Goal: Task Accomplishment & Management: Manage account settings

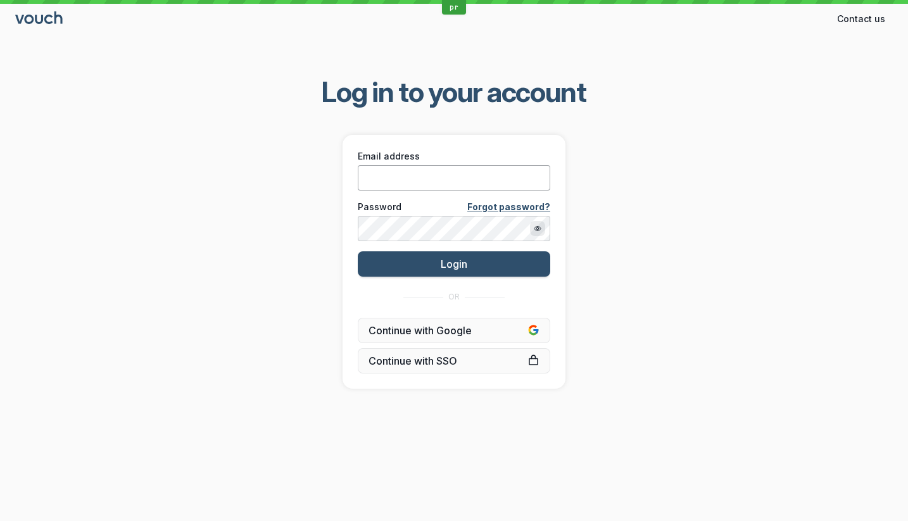
click at [465, 189] on input "Email address" at bounding box center [454, 177] width 192 height 25
type input "[PERSON_NAME][EMAIL_ADDRESS][DOMAIN_NAME]"
click at [358, 251] on button "Login" at bounding box center [454, 263] width 192 height 25
click at [434, 184] on input "Email address" at bounding box center [454, 177] width 192 height 25
type input "[PERSON_NAME][EMAIL_ADDRESS][DOMAIN_NAME]"
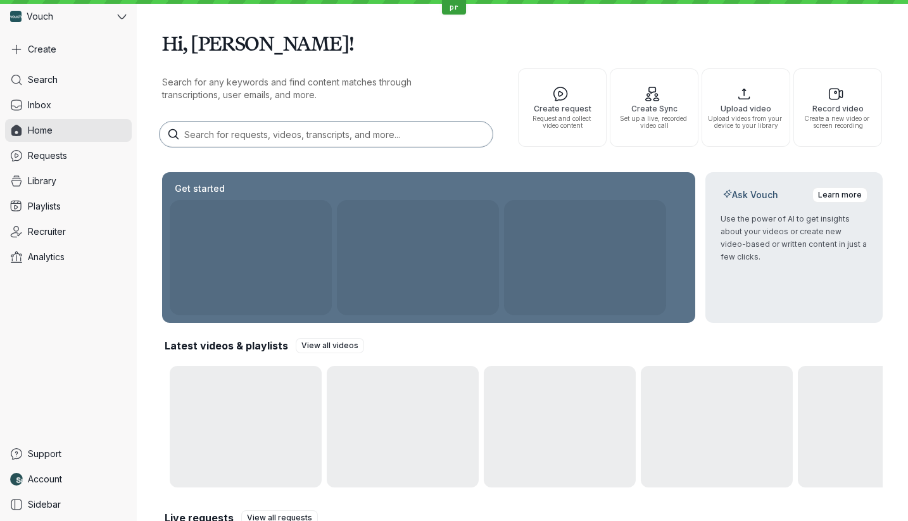
scroll to position [202, 0]
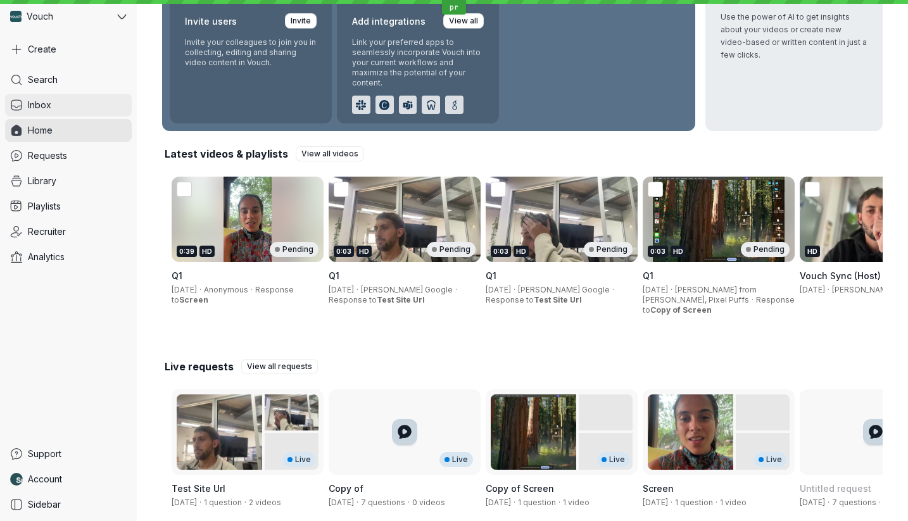
click at [54, 99] on link "Inbox" at bounding box center [68, 105] width 127 height 23
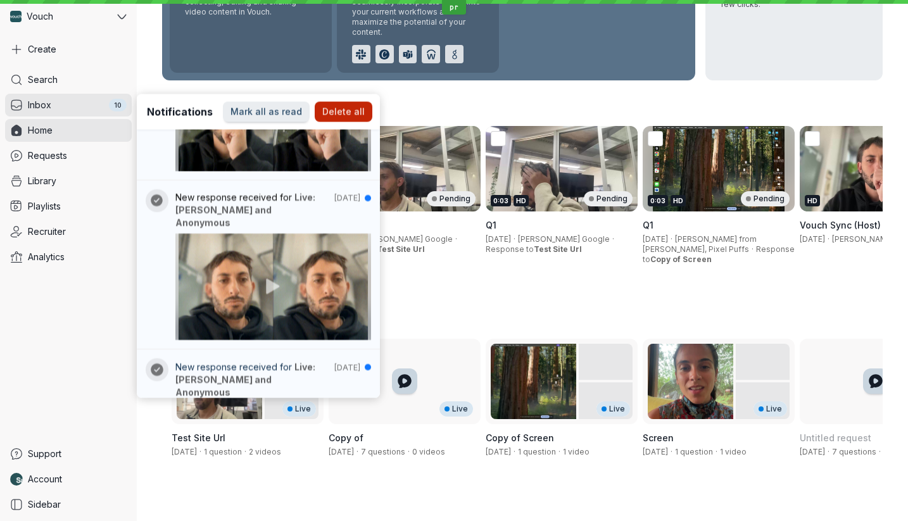
scroll to position [0, 0]
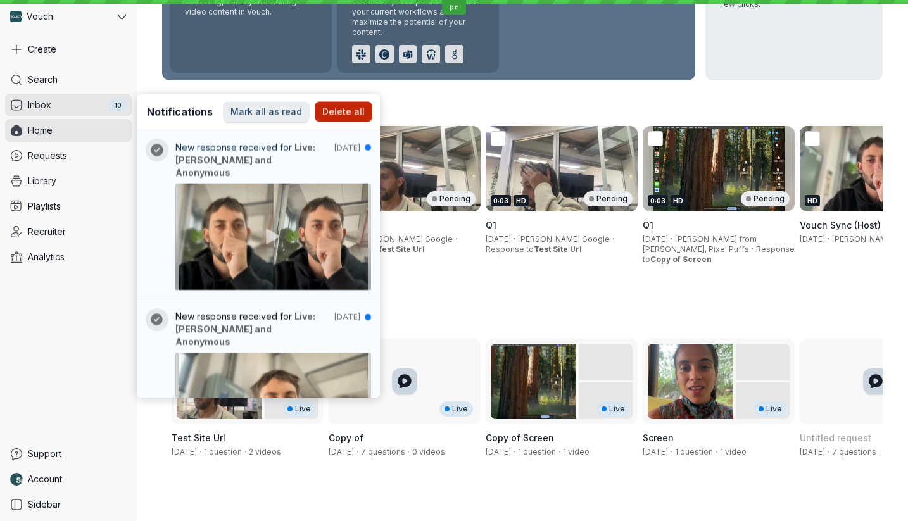
click at [299, 173] on img at bounding box center [273, 236] width 216 height 127
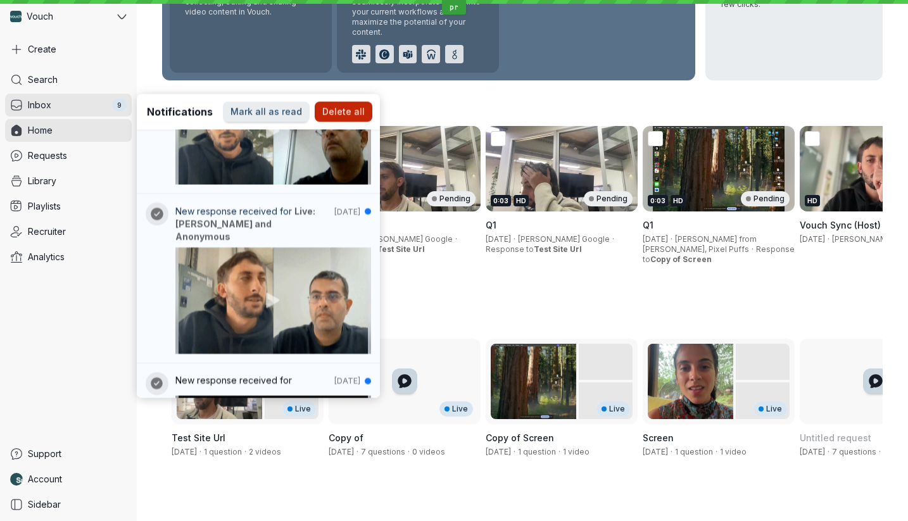
scroll to position [1289, 0]
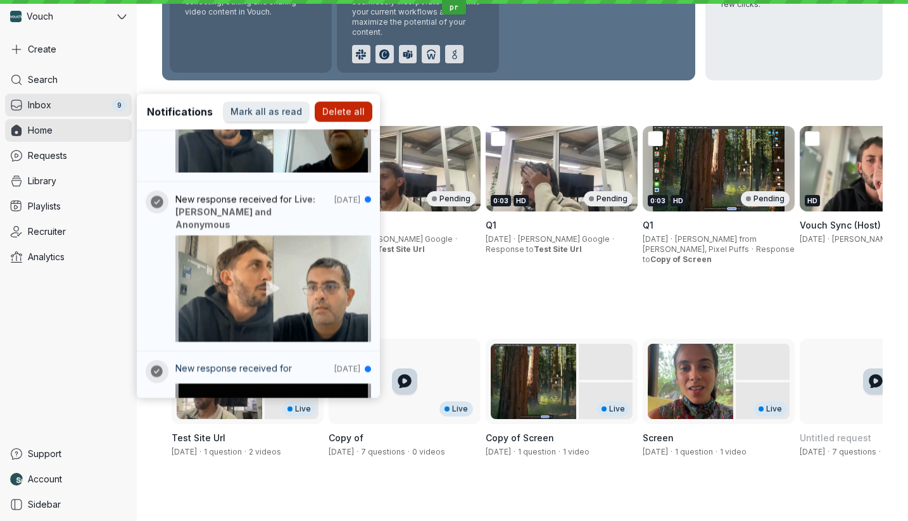
click at [301, 363] on div "New response received for Aug 5" at bounding box center [273, 371] width 196 height 17
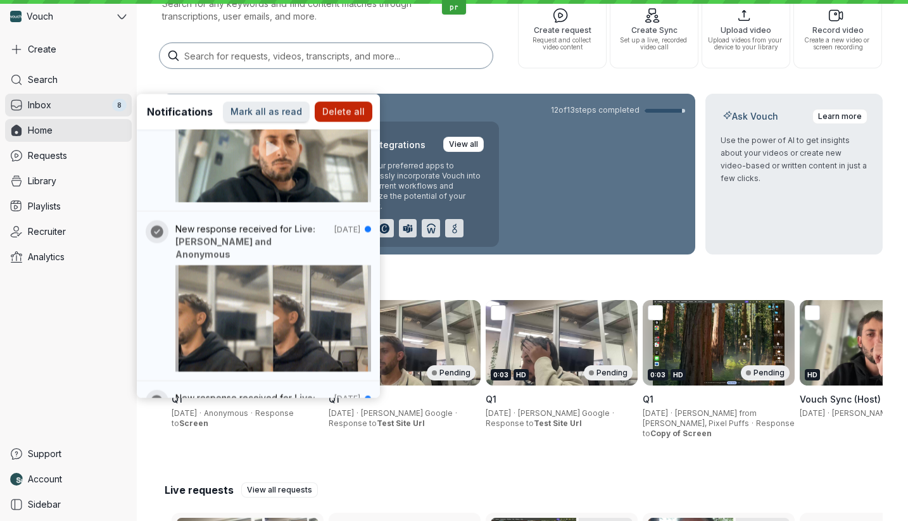
scroll to position [0, 0]
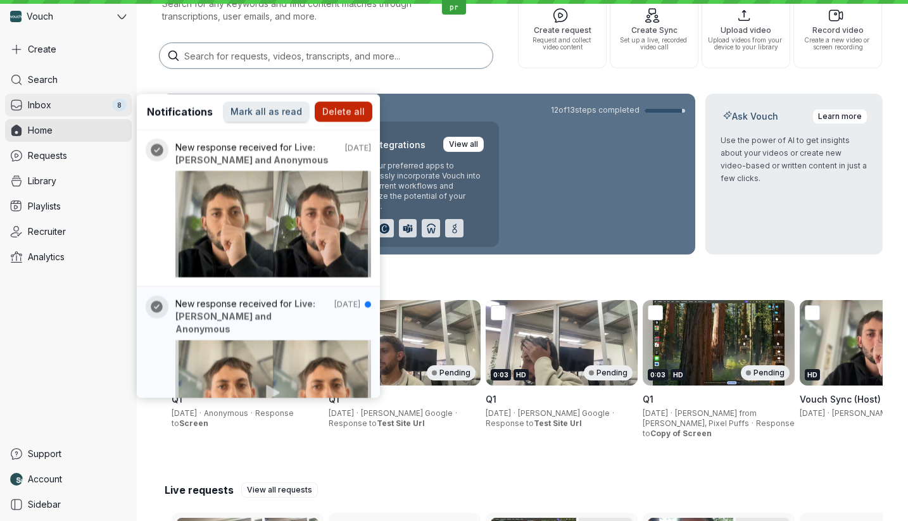
click at [116, 104] on div "8" at bounding box center [119, 105] width 15 height 13
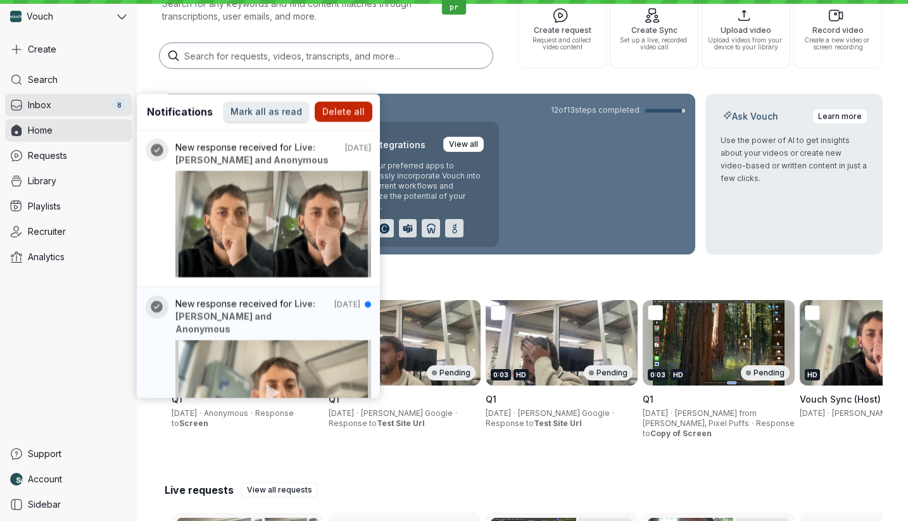
click at [337, 112] on span "Delete all" at bounding box center [343, 112] width 42 height 13
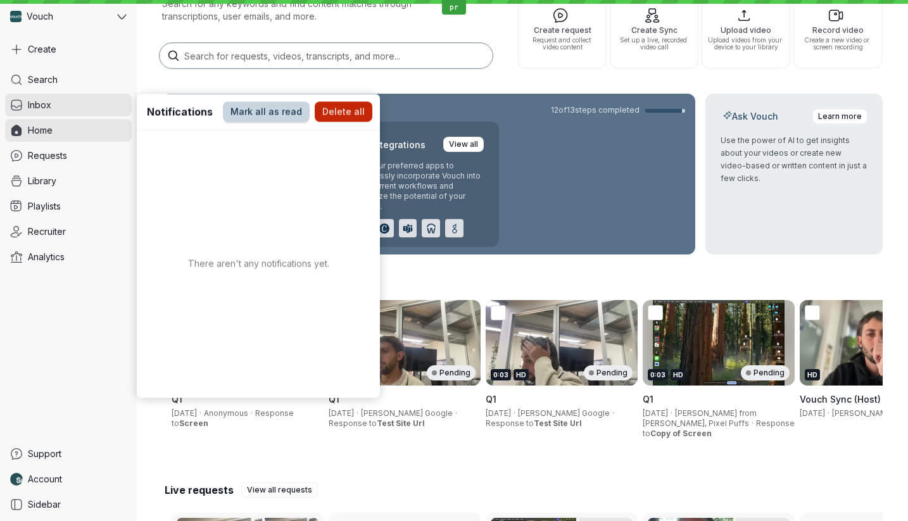
click at [281, 116] on span "Mark all as read" at bounding box center [266, 112] width 72 height 13
click at [93, 120] on link "Home" at bounding box center [68, 130] width 127 height 23
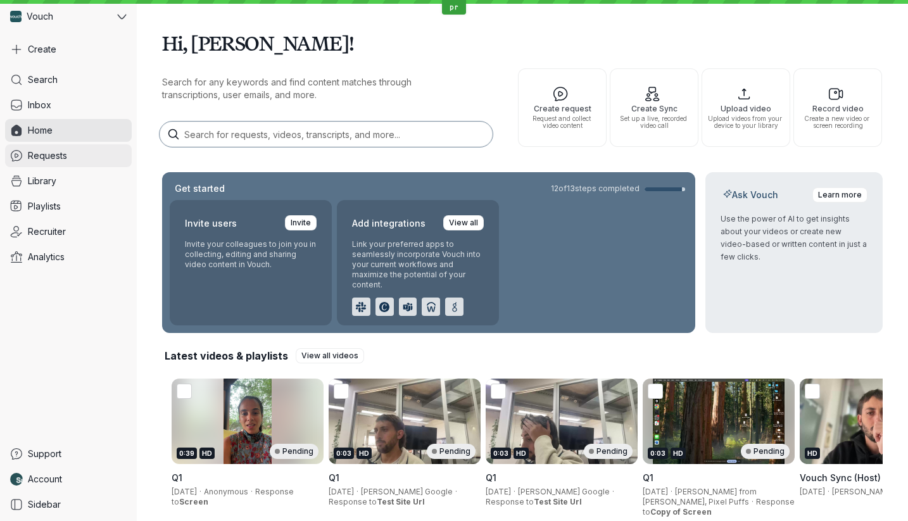
click at [96, 146] on link "Requests" at bounding box center [68, 155] width 127 height 23
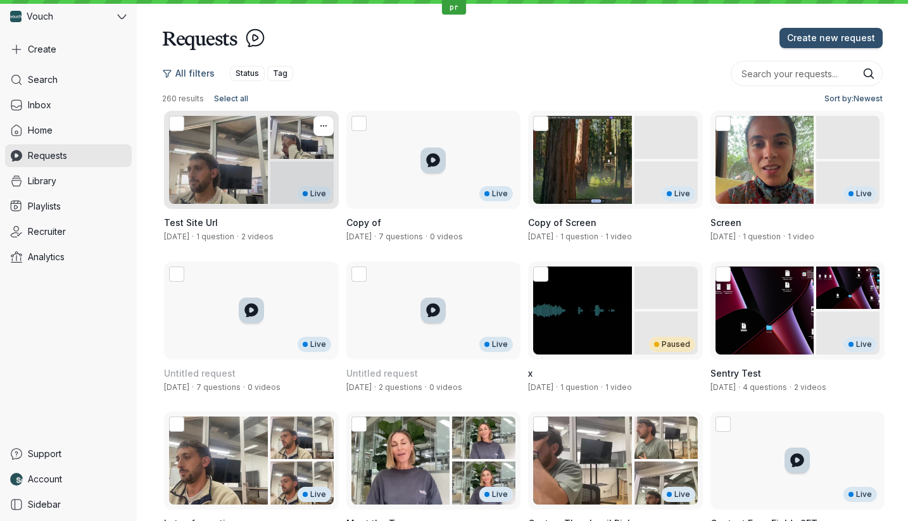
click at [267, 184] on div "Live" at bounding box center [251, 160] width 175 height 98
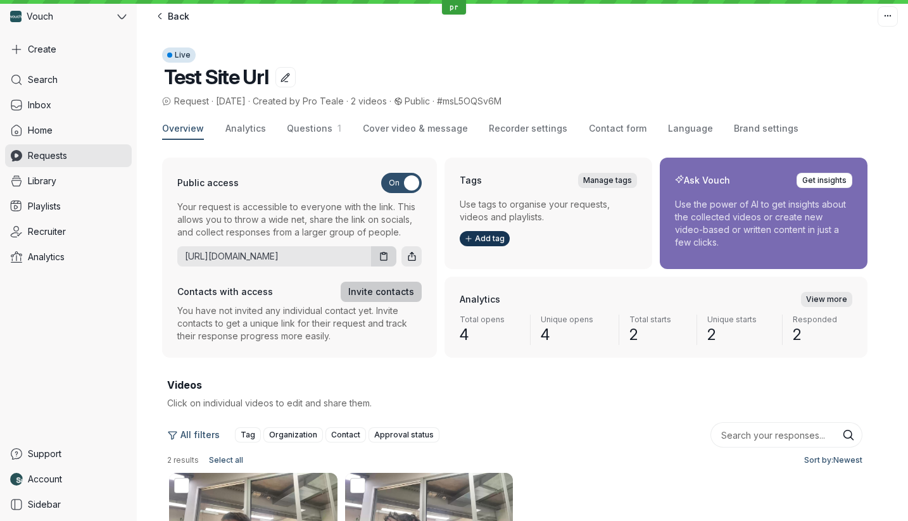
click at [384, 291] on span "Invite contacts" at bounding box center [381, 291] width 66 height 13
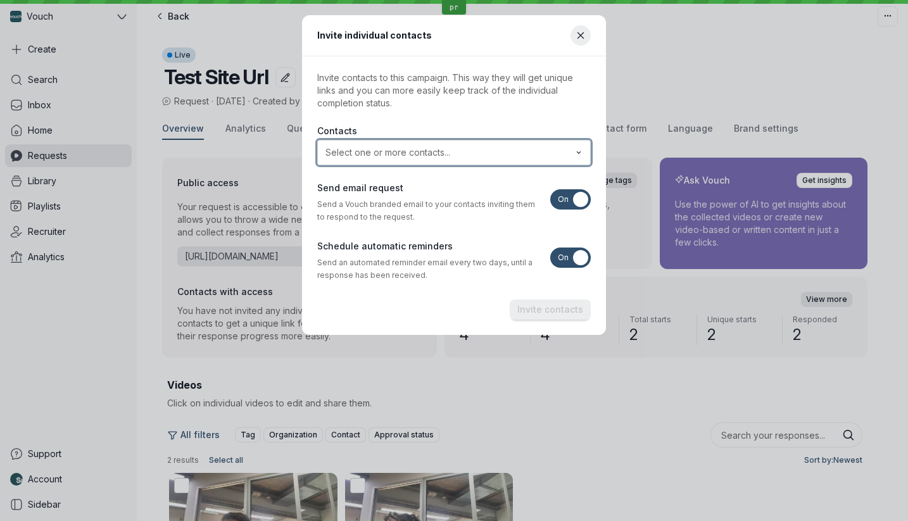
click at [419, 149] on input "text" at bounding box center [444, 152] width 243 height 13
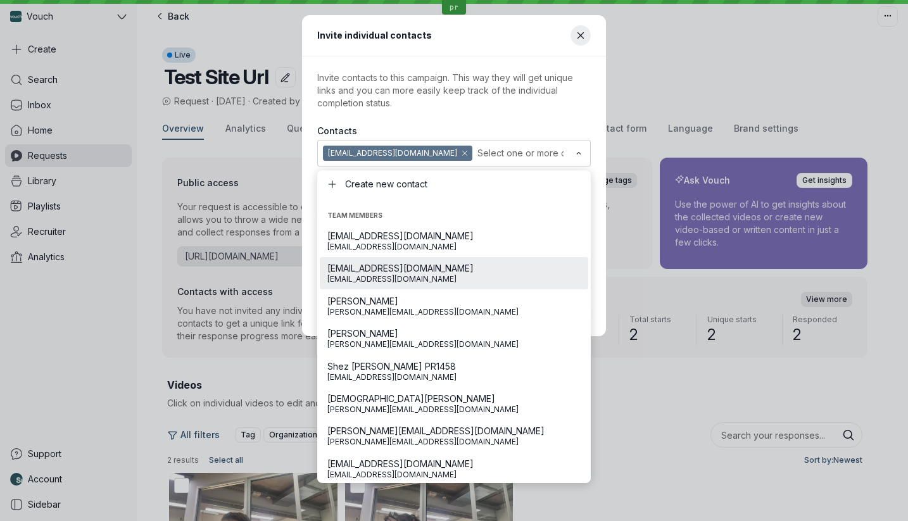
click at [490, 125] on label "Contacts" at bounding box center [453, 131] width 273 height 13
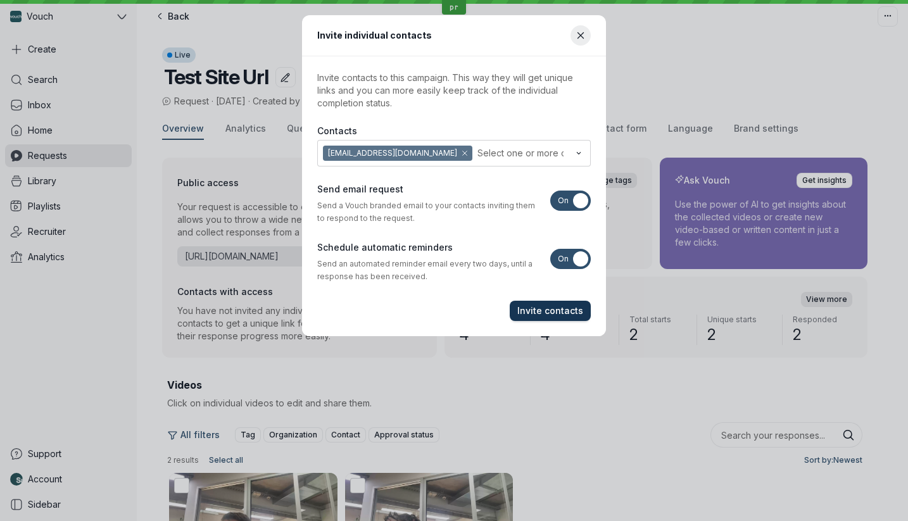
click at [534, 306] on span "Invite contacts" at bounding box center [550, 310] width 66 height 13
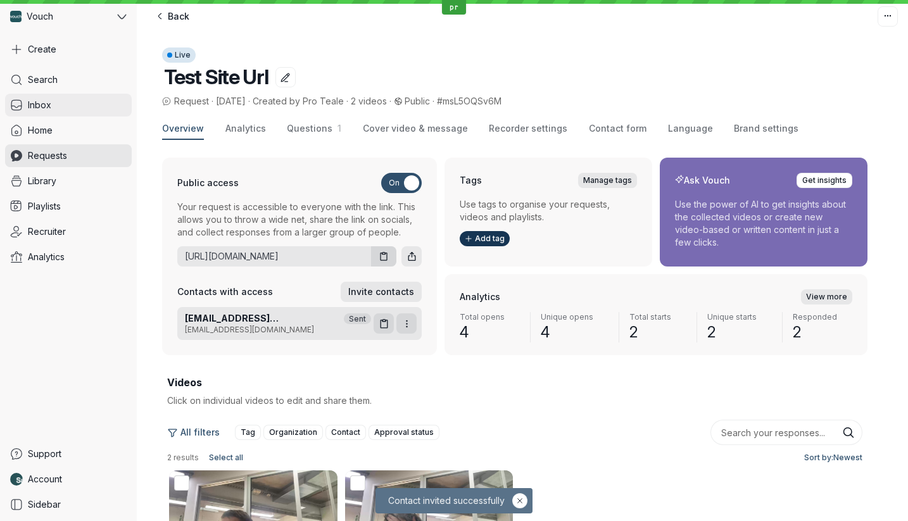
click at [100, 107] on link "Inbox" at bounding box center [68, 105] width 127 height 23
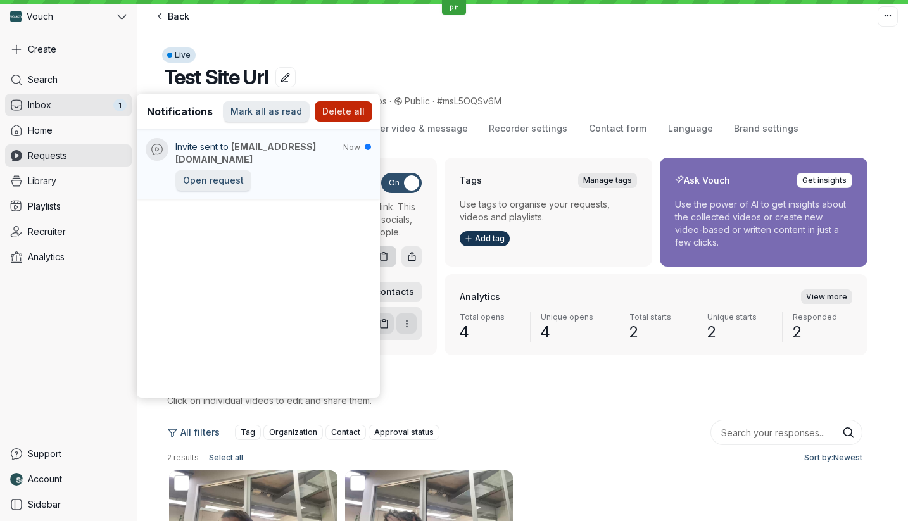
click at [323, 172] on div "Open request" at bounding box center [273, 180] width 196 height 20
click at [302, 149] on span "Invite sent to julian+dev-sso1@vouchfor.com" at bounding box center [261, 153] width 172 height 25
click at [366, 109] on button "Delete all" at bounding box center [344, 111] width 58 height 20
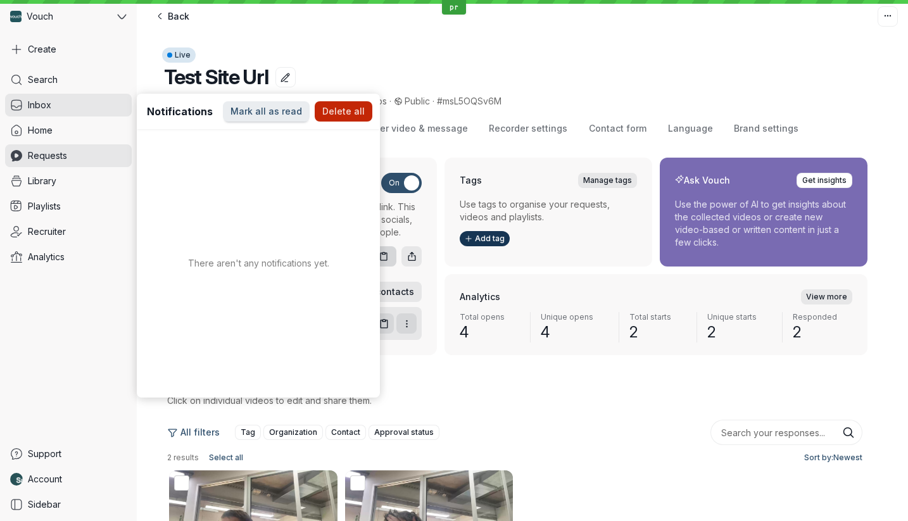
click at [506, 47] on header "Live Test Site Url Request · 12 Aug · Created by Pro Teale · 2 videos · Public …" at bounding box center [522, 65] width 771 height 86
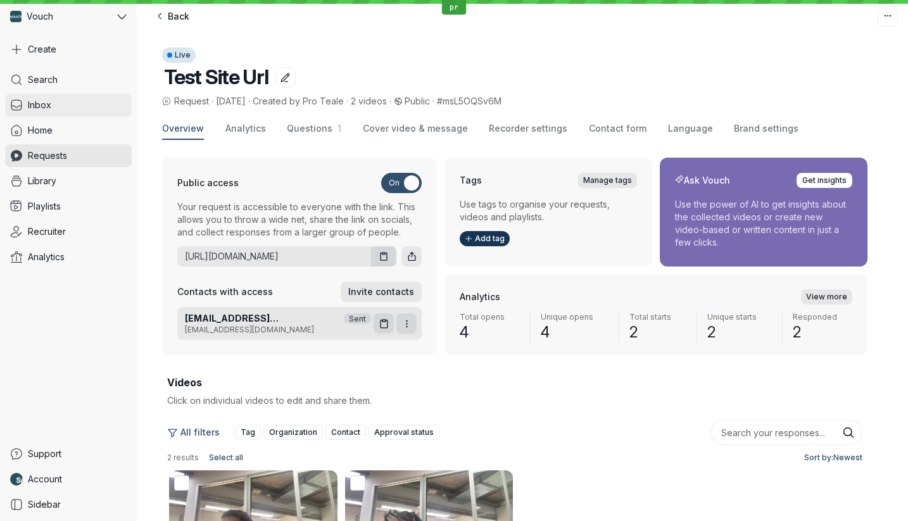
click at [97, 113] on link "Inbox" at bounding box center [68, 105] width 127 height 23
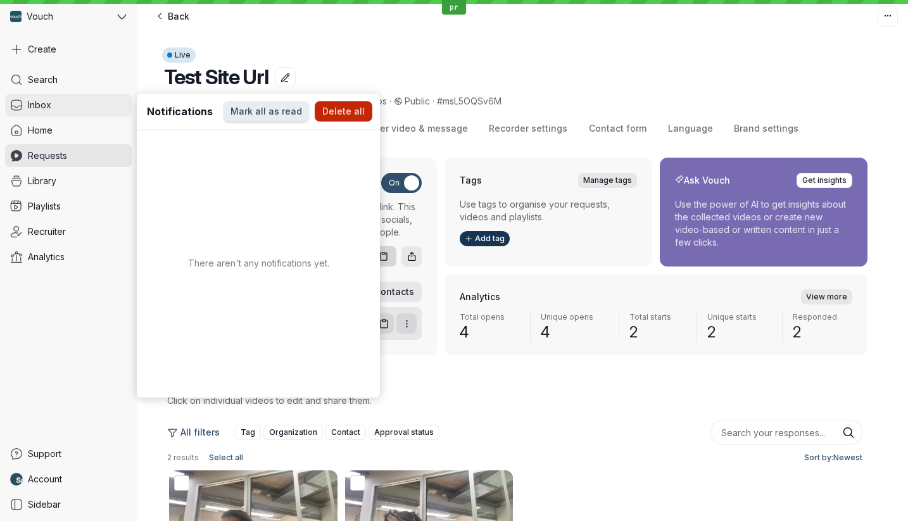
click at [97, 113] on link "Inbox" at bounding box center [68, 105] width 127 height 23
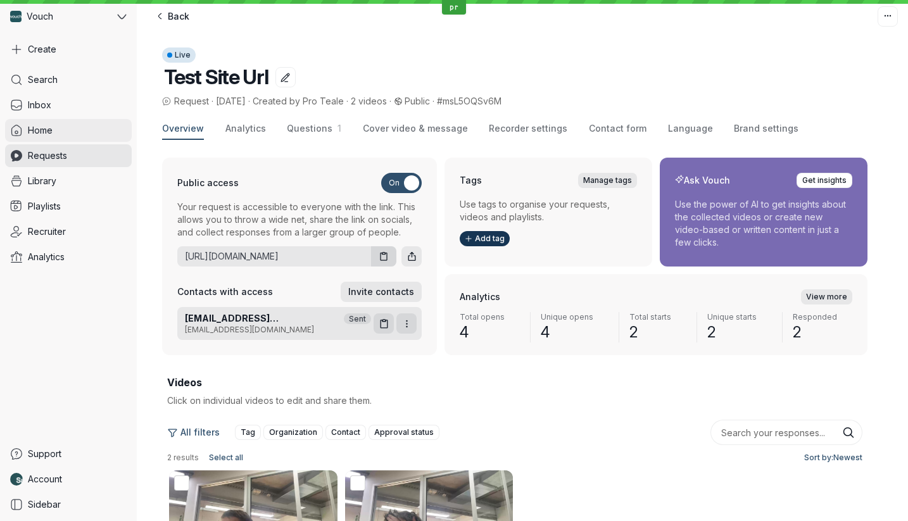
click at [94, 125] on link "Home" at bounding box center [68, 130] width 127 height 23
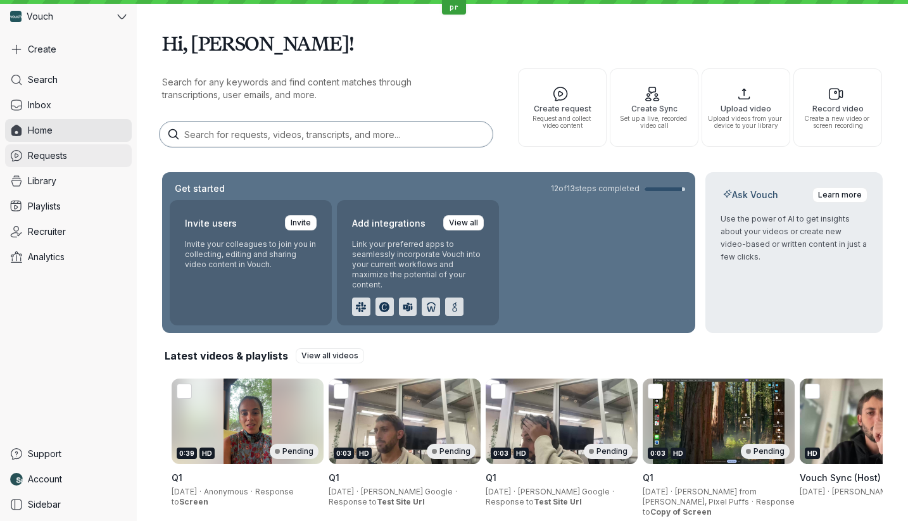
click at [92, 155] on link "Requests" at bounding box center [68, 155] width 127 height 23
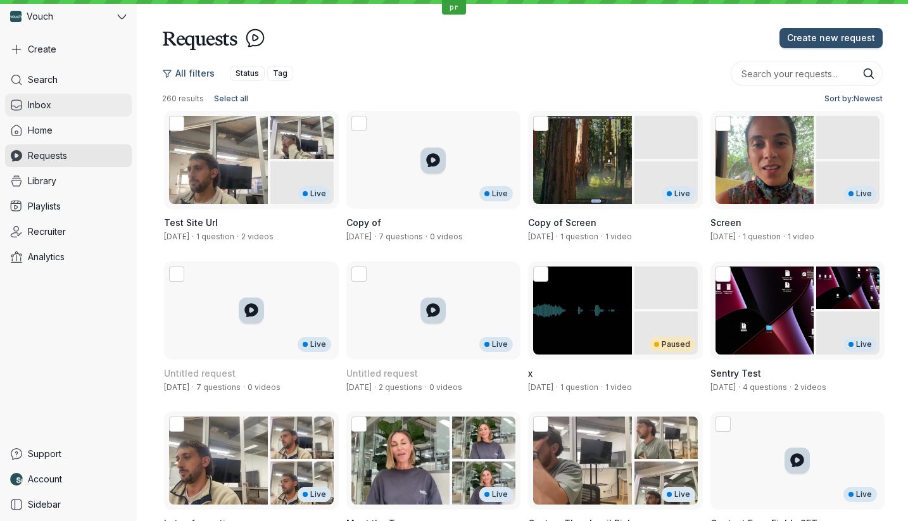
click at [94, 107] on link "Inbox" at bounding box center [68, 105] width 127 height 23
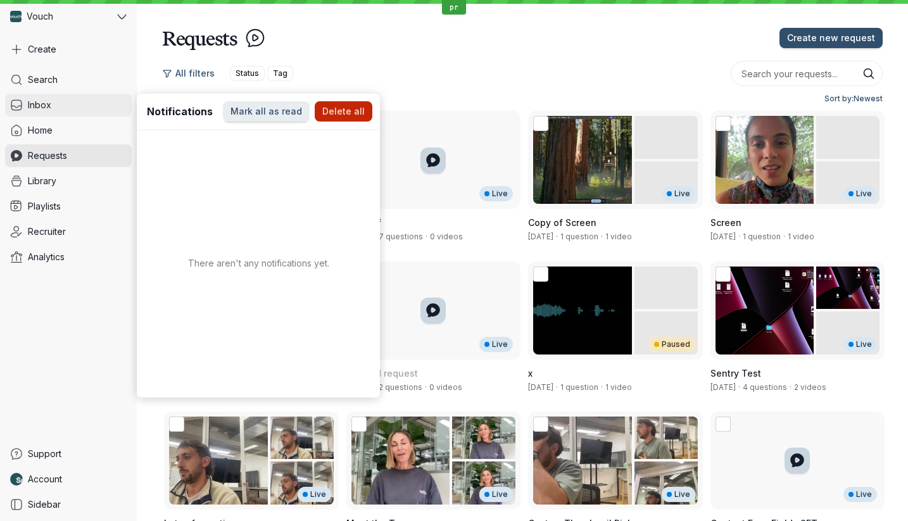
click at [94, 107] on link "Inbox" at bounding box center [68, 105] width 127 height 23
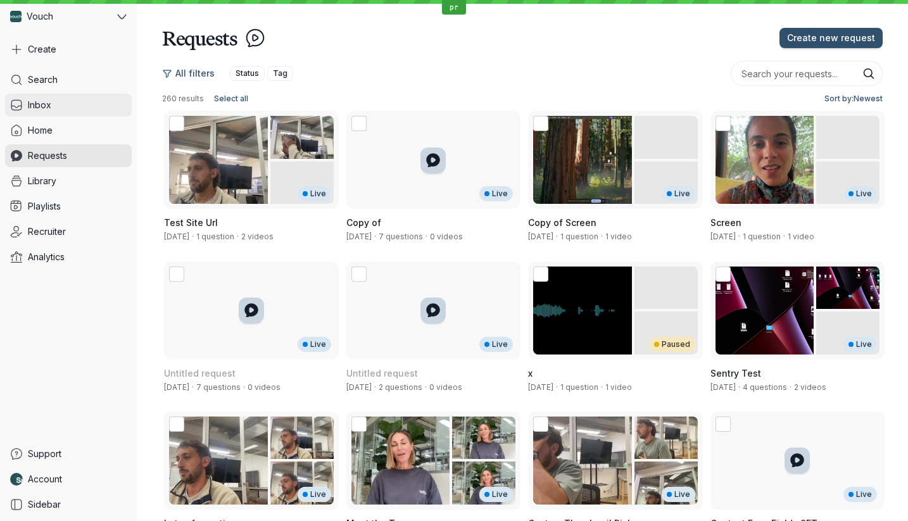
click at [94, 107] on link "Inbox" at bounding box center [68, 105] width 127 height 23
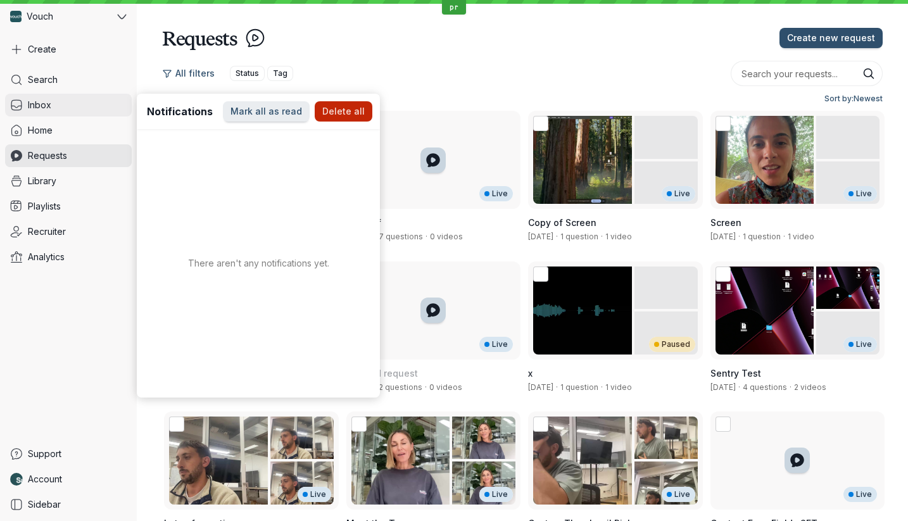
click at [94, 107] on link "Inbox" at bounding box center [68, 105] width 127 height 23
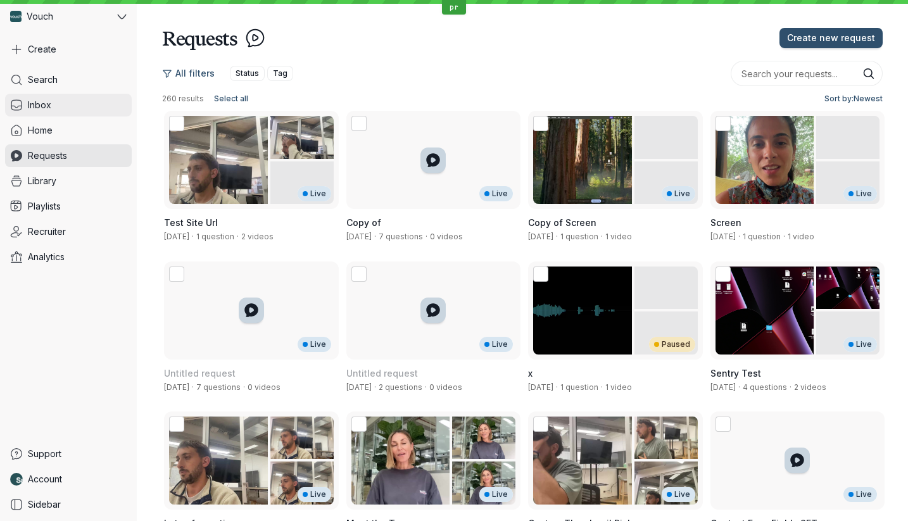
click at [94, 107] on link "Inbox" at bounding box center [68, 105] width 127 height 23
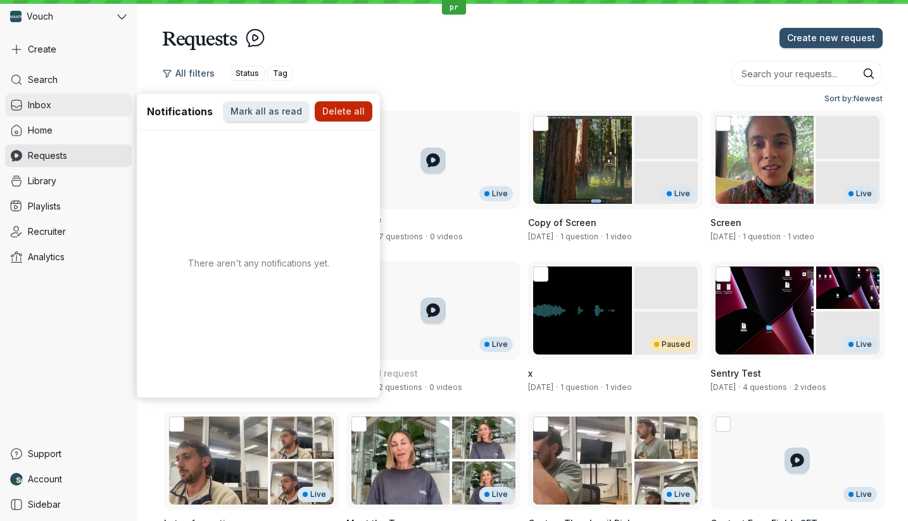
click at [94, 107] on link "Inbox" at bounding box center [68, 105] width 127 height 23
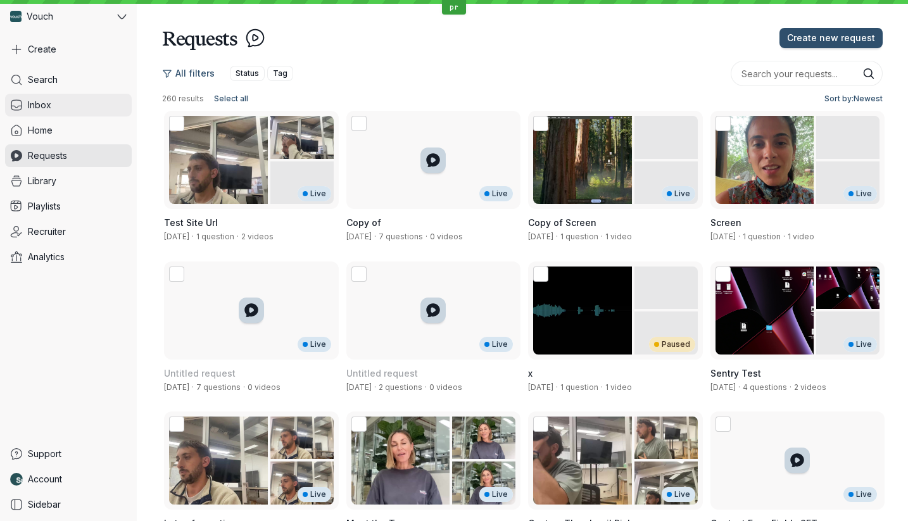
click at [94, 107] on link "Inbox" at bounding box center [68, 105] width 127 height 23
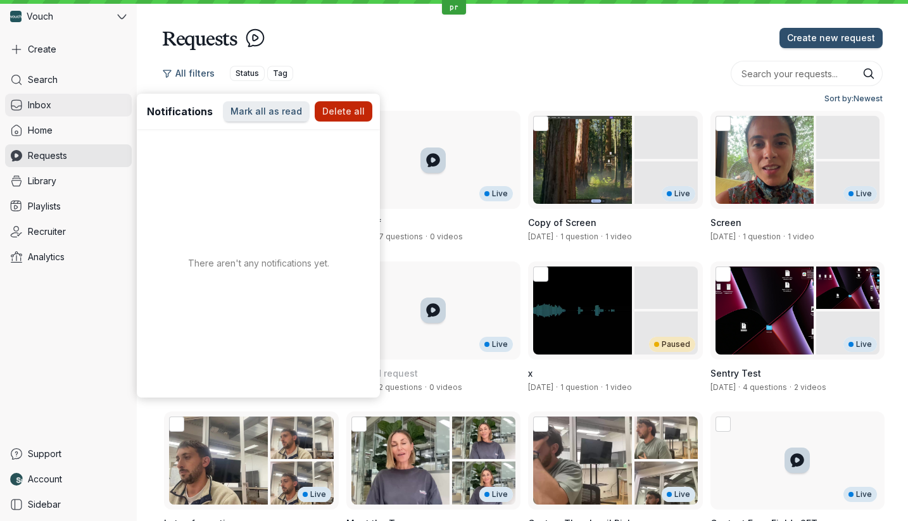
click at [94, 107] on link "Inbox" at bounding box center [68, 105] width 127 height 23
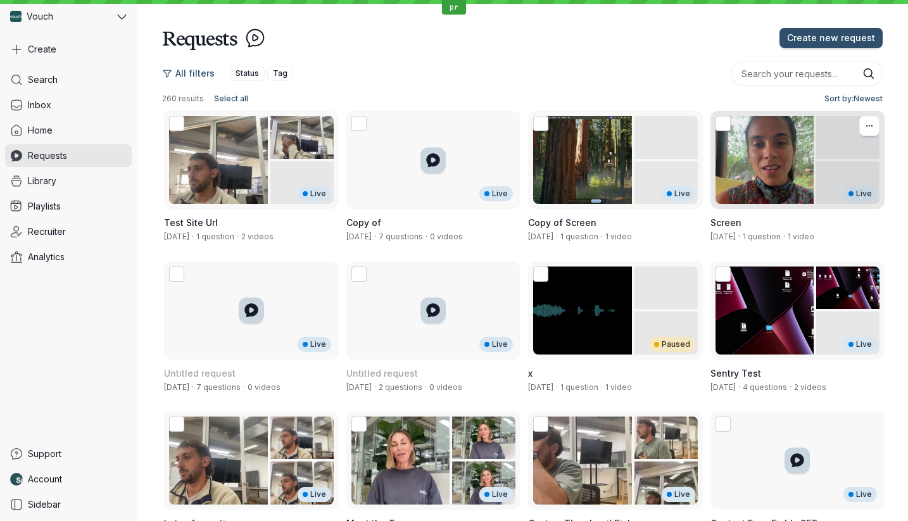
click at [798, 222] on h3 "Screen" at bounding box center [797, 222] width 175 height 13
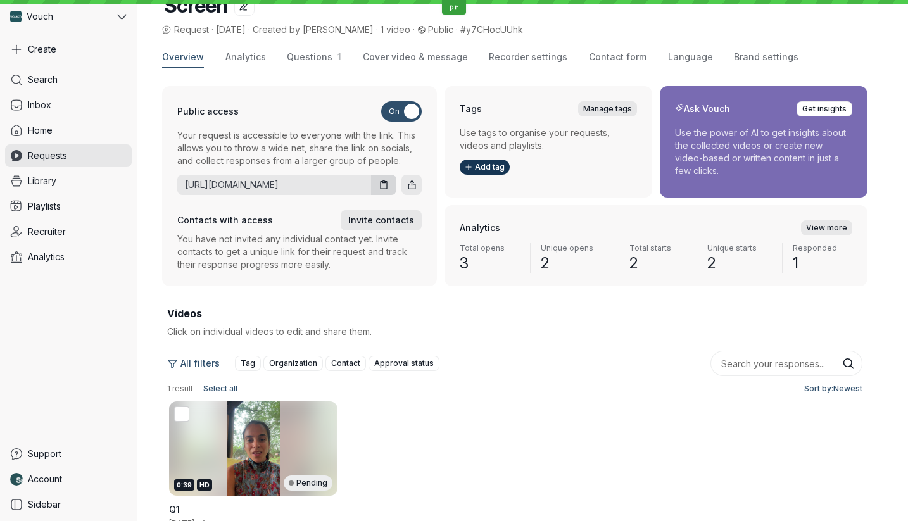
scroll to position [119, 0]
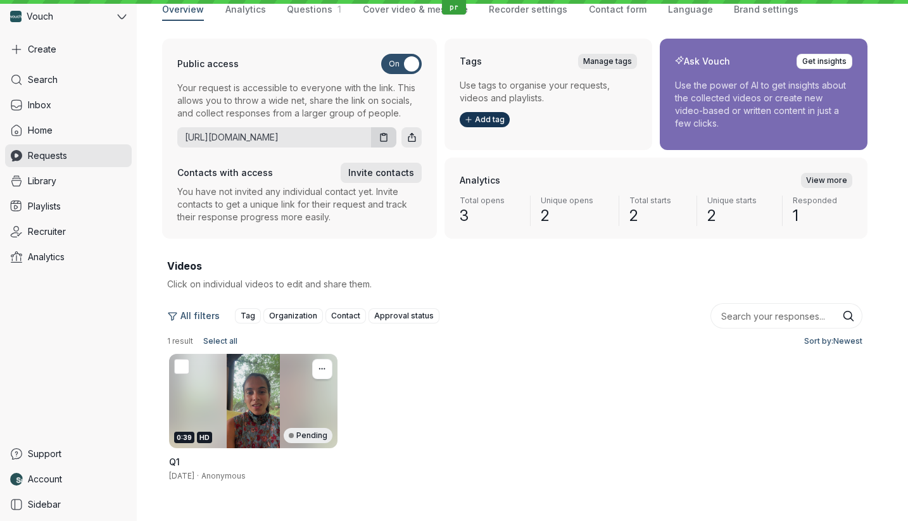
click at [296, 371] on div "0:39 HD Pending" at bounding box center [253, 401] width 168 height 94
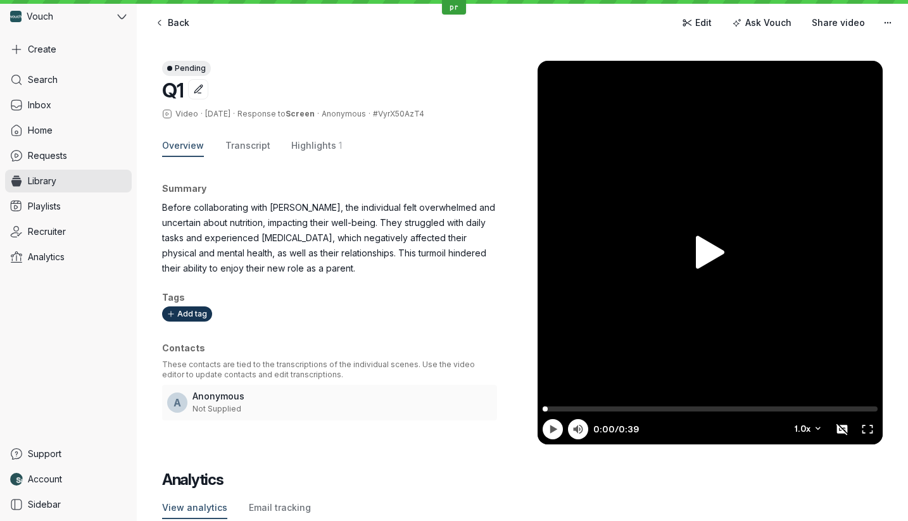
click at [712, 263] on icon at bounding box center [710, 252] width 28 height 34
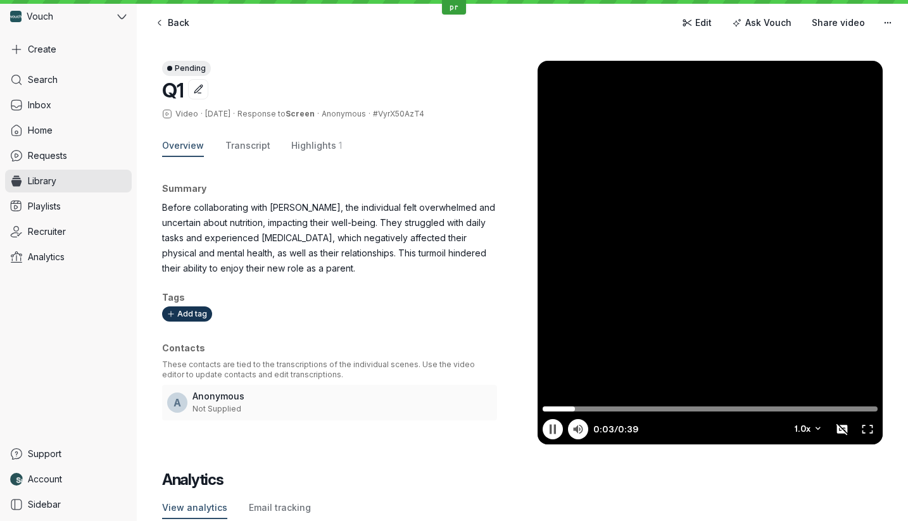
click at [740, 196] on div at bounding box center [709, 253] width 345 height 384
type input "4.71"
click at [740, 196] on div at bounding box center [709, 253] width 345 height 384
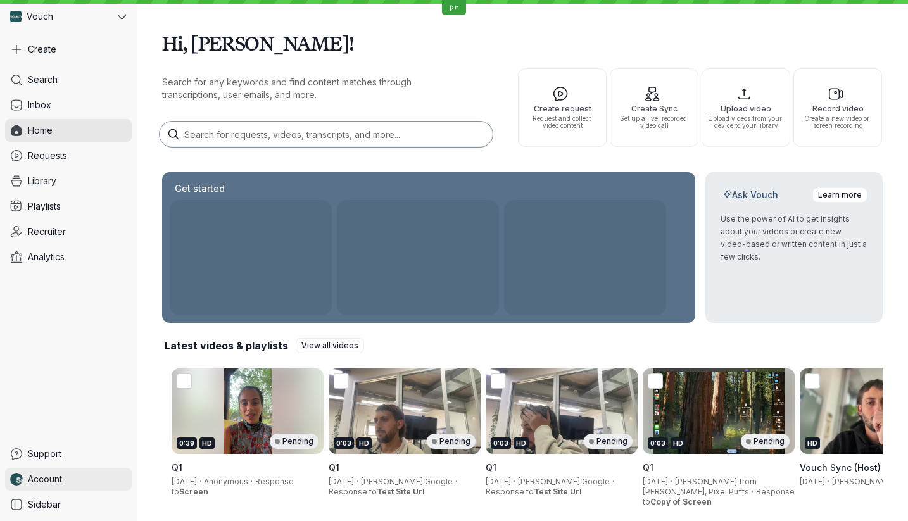
click at [77, 477] on link "Account" at bounding box center [68, 479] width 127 height 23
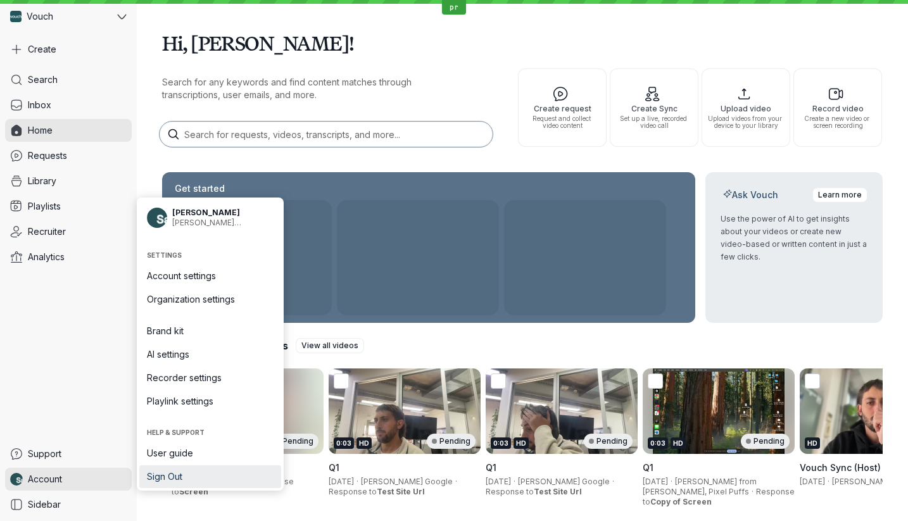
click at [205, 470] on span "Sign Out" at bounding box center [210, 476] width 127 height 13
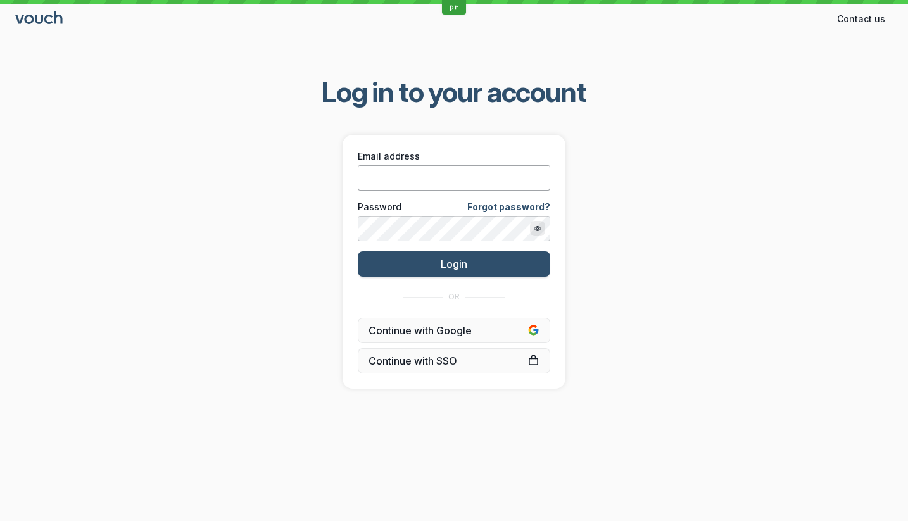
click at [429, 182] on input "Email address" at bounding box center [454, 177] width 192 height 25
type input "[PERSON_NAME][EMAIL_ADDRESS][DOMAIN_NAME]"
click at [358, 251] on button "Login" at bounding box center [454, 263] width 192 height 25
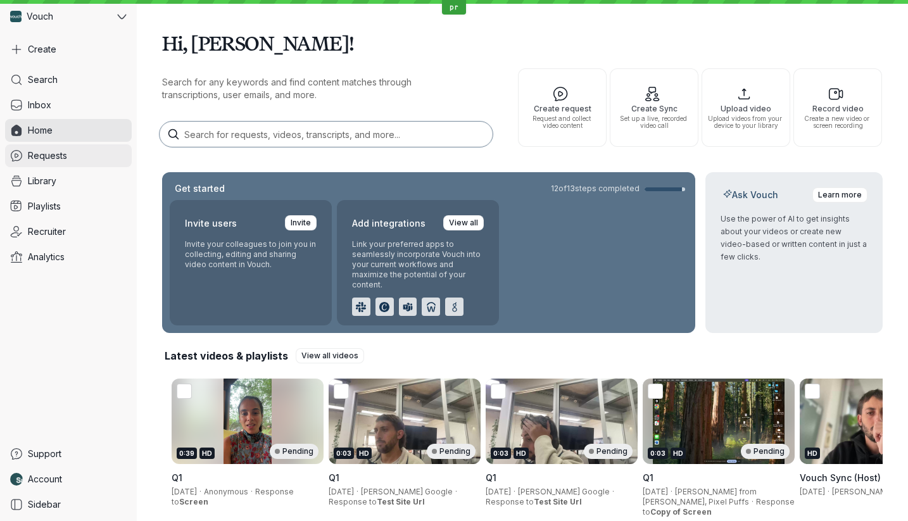
click at [84, 156] on link "Requests" at bounding box center [68, 155] width 127 height 23
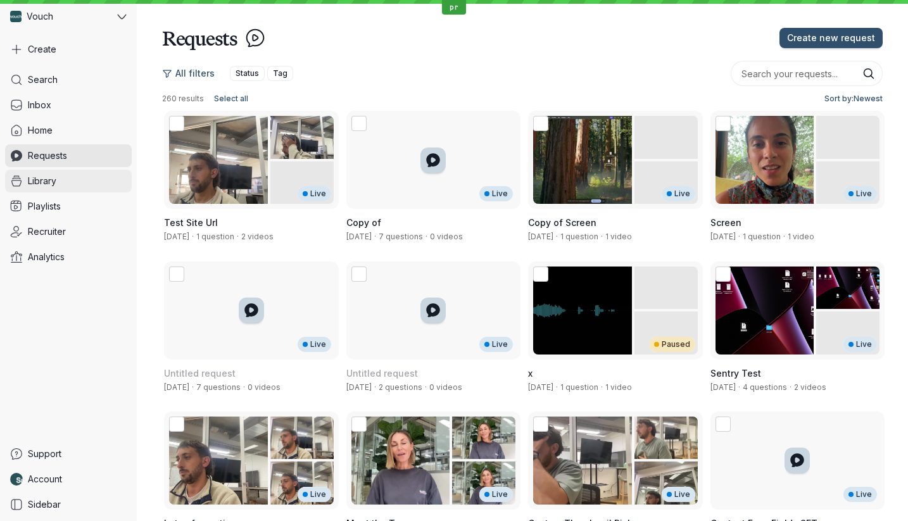
click at [87, 176] on link "Library" at bounding box center [68, 181] width 127 height 23
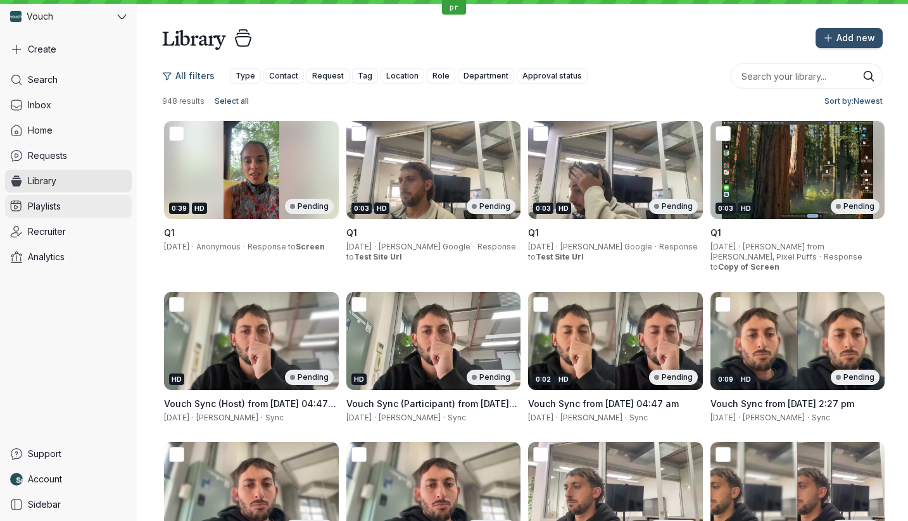
click at [88, 203] on link "Playlists" at bounding box center [68, 206] width 127 height 23
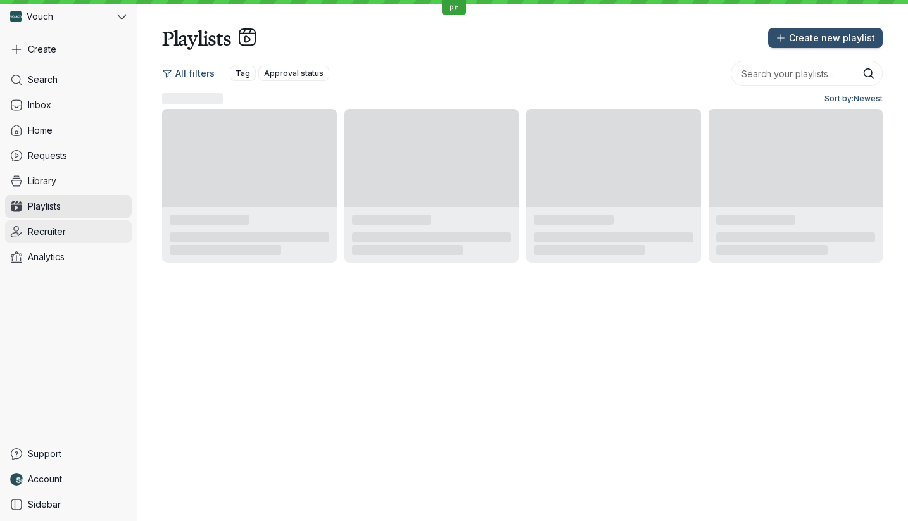
click at [89, 221] on link "Recruiter" at bounding box center [68, 231] width 127 height 23
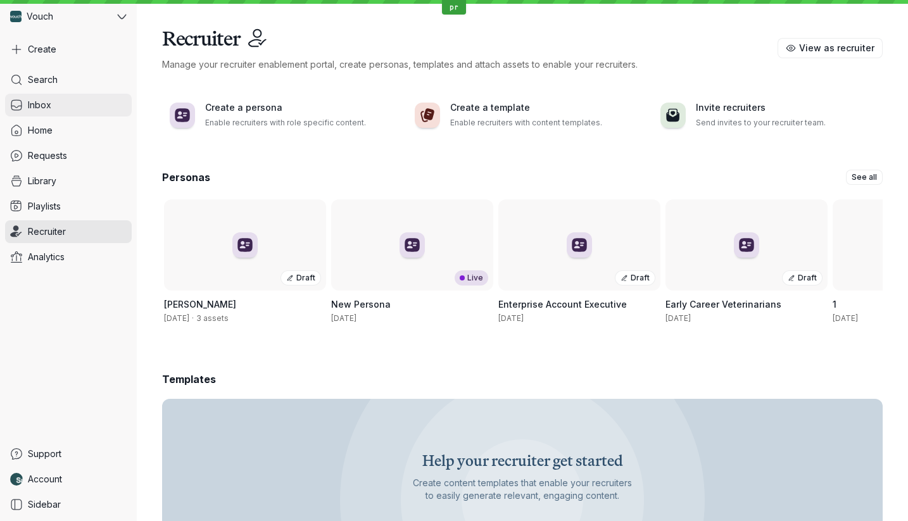
click at [83, 103] on link "Inbox" at bounding box center [68, 105] width 127 height 23
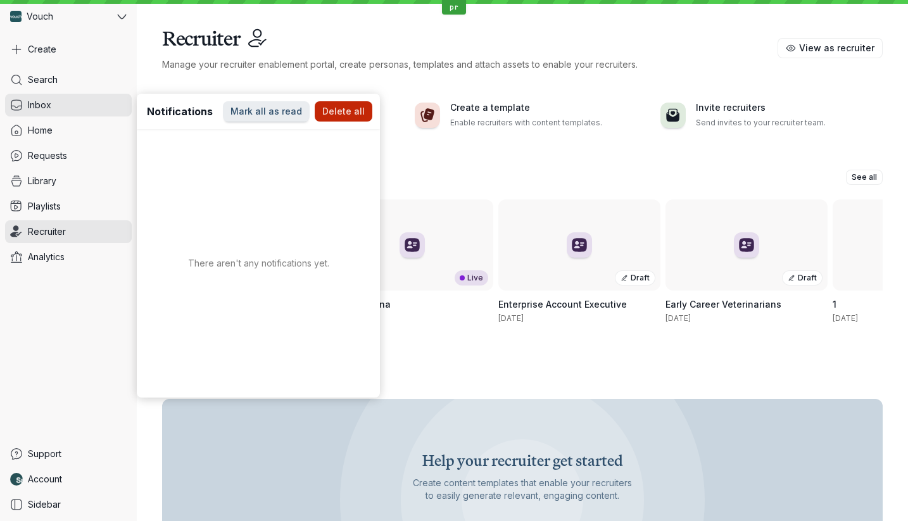
click at [188, 75] on div "Create a persona Enable recruiters with role specific content. Create a templat…" at bounding box center [522, 115] width 720 height 89
